Goal: Task Accomplishment & Management: Manage account settings

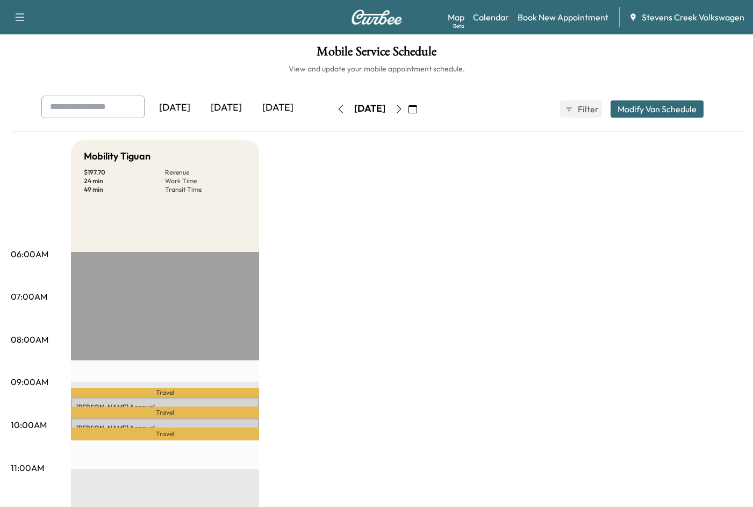
click at [417, 111] on icon "button" at bounding box center [412, 109] width 9 height 9
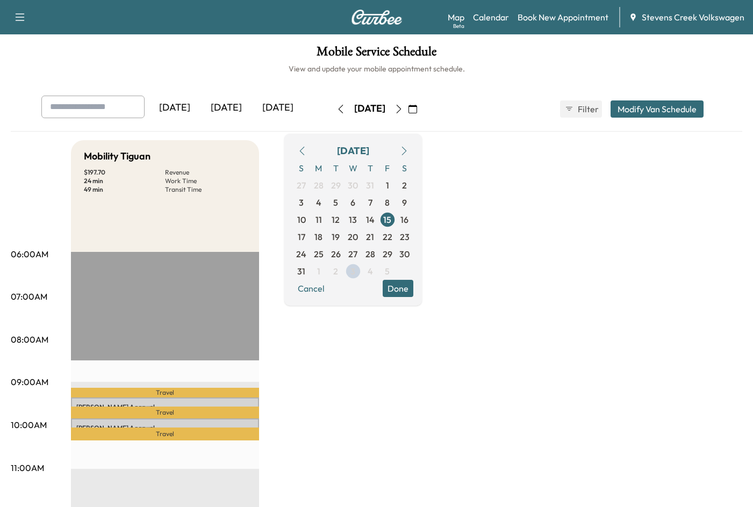
click at [408, 154] on icon "button" at bounding box center [404, 151] width 9 height 9
click at [396, 186] on span "5" at bounding box center [387, 185] width 17 height 17
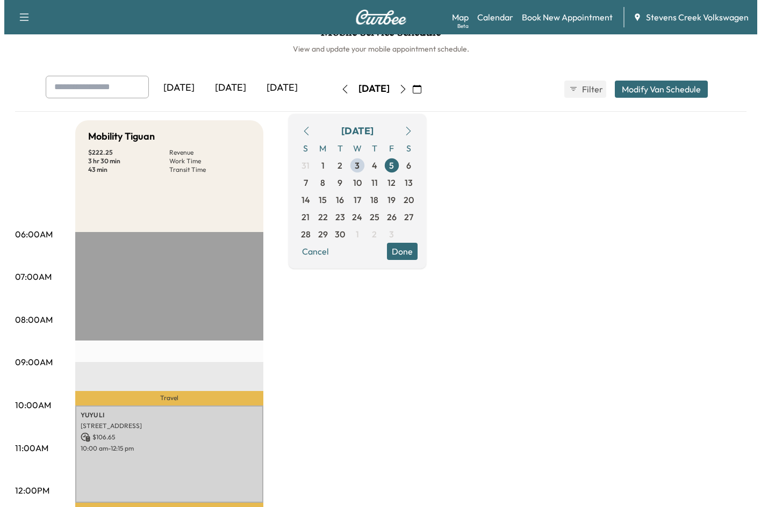
scroll to position [288, 0]
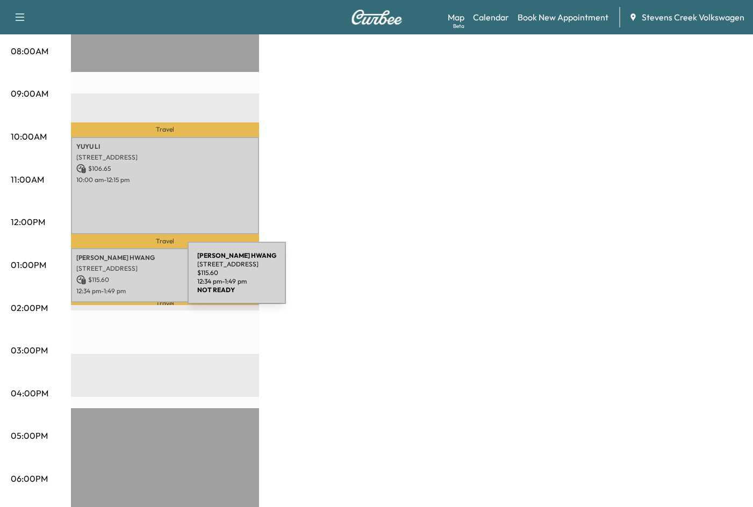
click at [107, 279] on p "$ 115.60" at bounding box center [164, 280] width 177 height 10
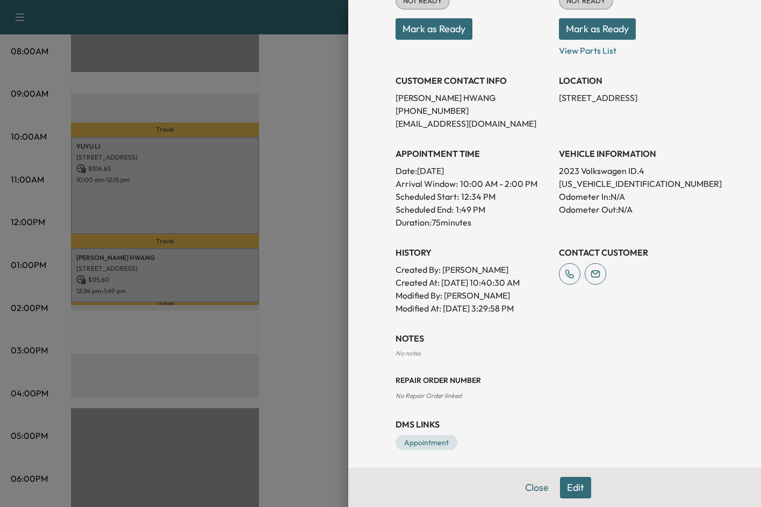
scroll to position [189, 0]
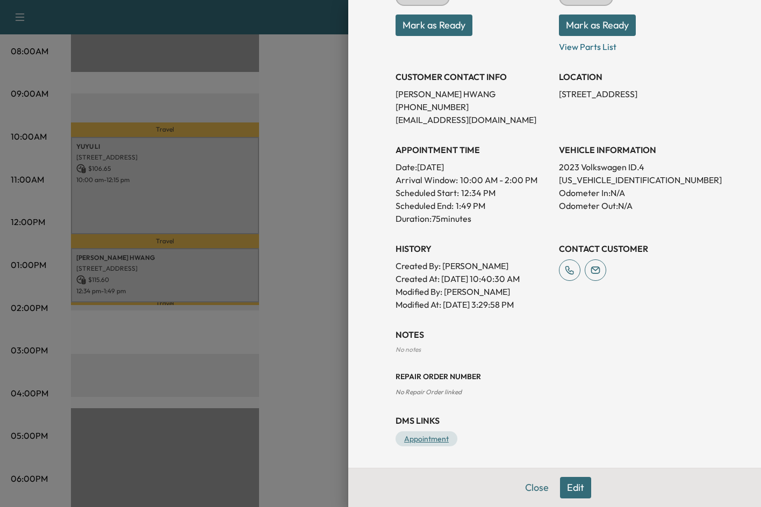
click at [439, 443] on link "Appointment" at bounding box center [426, 438] width 62 height 15
click at [567, 489] on button "Edit" at bounding box center [575, 487] width 31 height 21
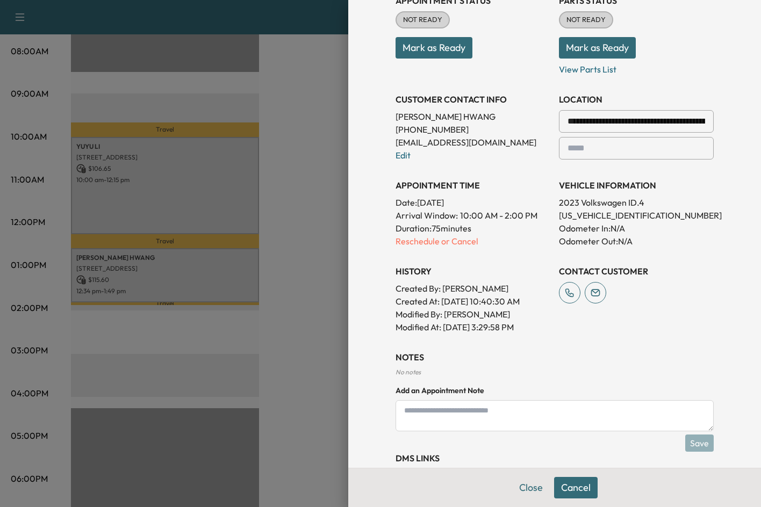
scroll to position [212, 0]
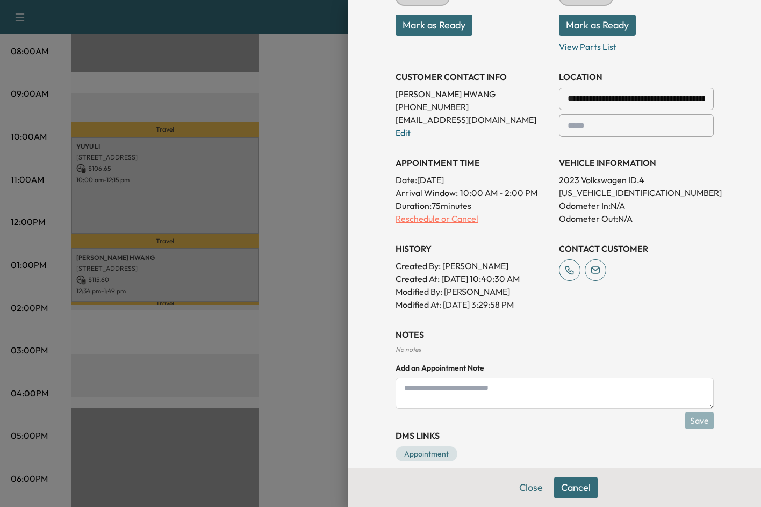
click at [466, 220] on p "Reschedule or Cancel" at bounding box center [472, 218] width 155 height 13
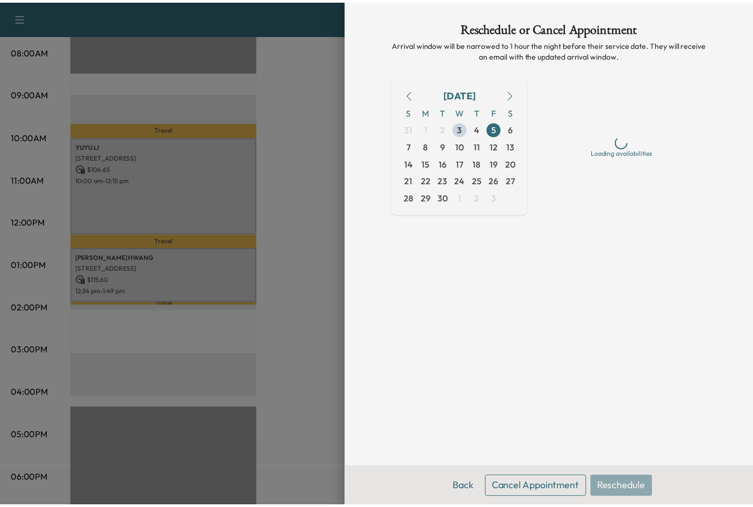
scroll to position [0, 0]
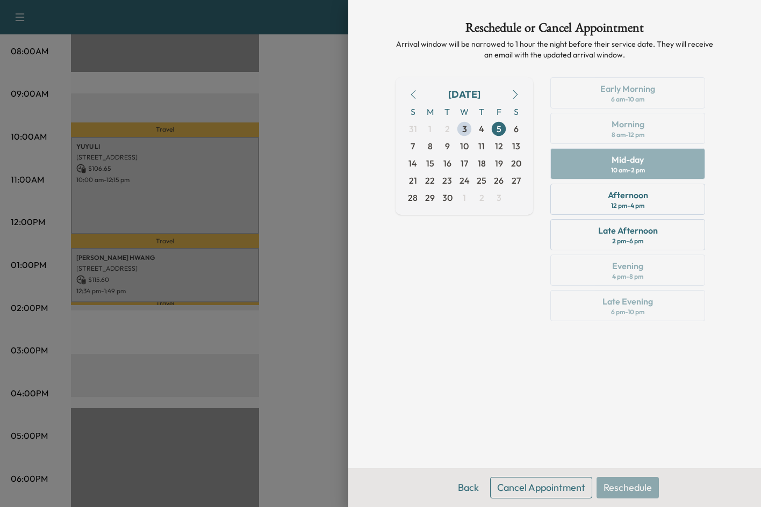
click at [538, 474] on div "Back Cancel Appointment Reschedule" at bounding box center [554, 487] width 413 height 39
click at [540, 490] on button "Cancel Appointment" at bounding box center [541, 487] width 102 height 21
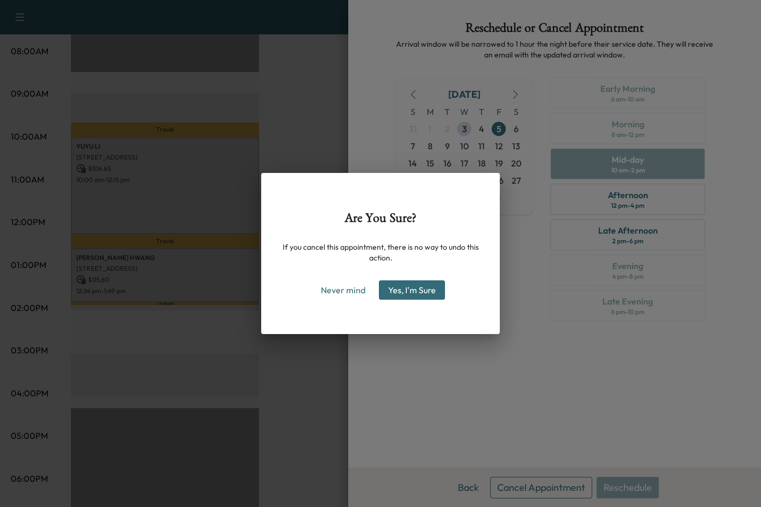
click at [399, 297] on button "Yes, I'm Sure" at bounding box center [412, 289] width 66 height 19
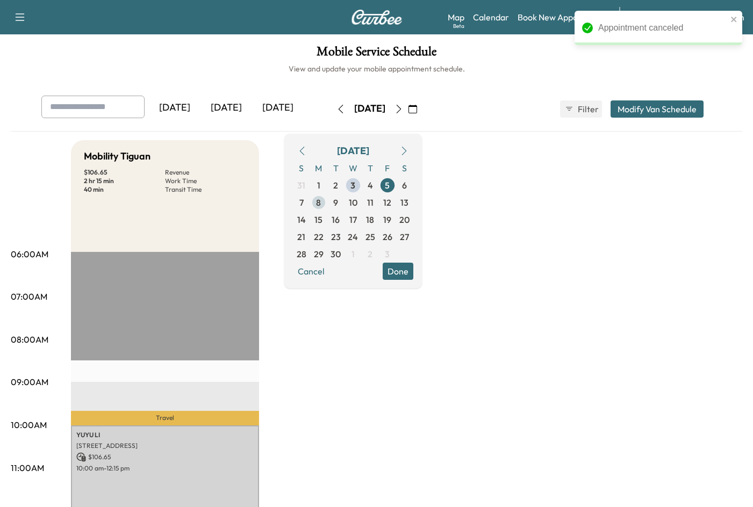
click at [327, 202] on span "8" at bounding box center [318, 202] width 17 height 17
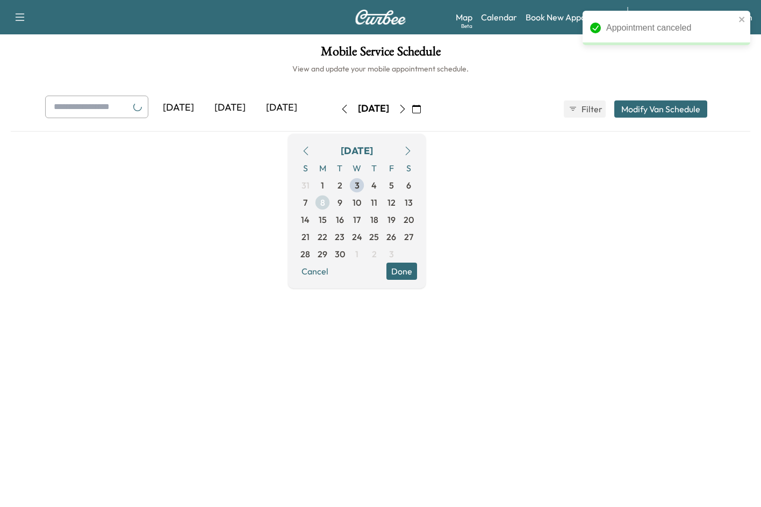
click at [331, 202] on span "8" at bounding box center [322, 202] width 17 height 17
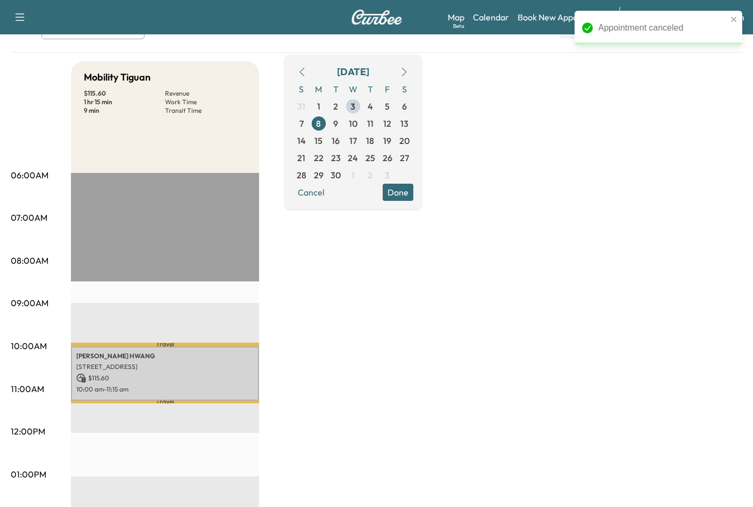
scroll to position [215, 0]
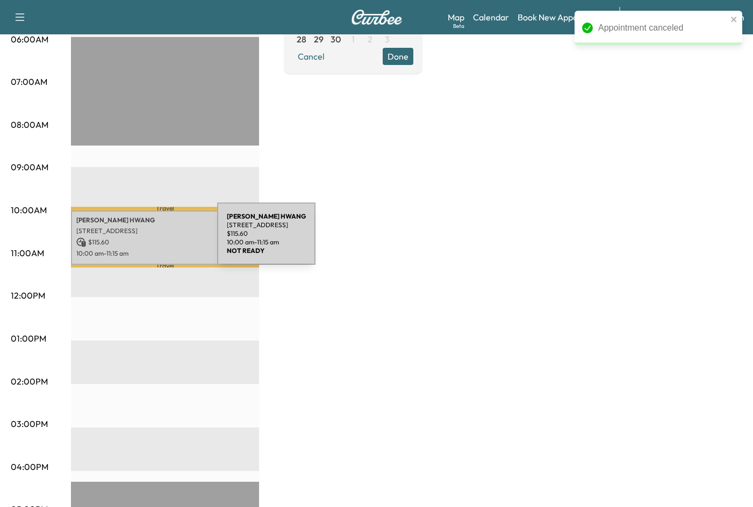
click at [136, 240] on p "$ 115.60" at bounding box center [164, 242] width 177 height 10
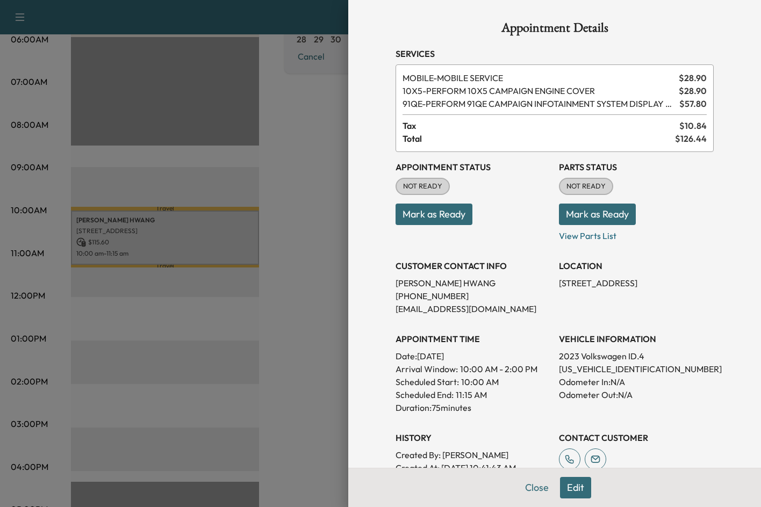
click at [305, 219] on div at bounding box center [380, 253] width 761 height 507
